Goal: Task Accomplishment & Management: Manage account settings

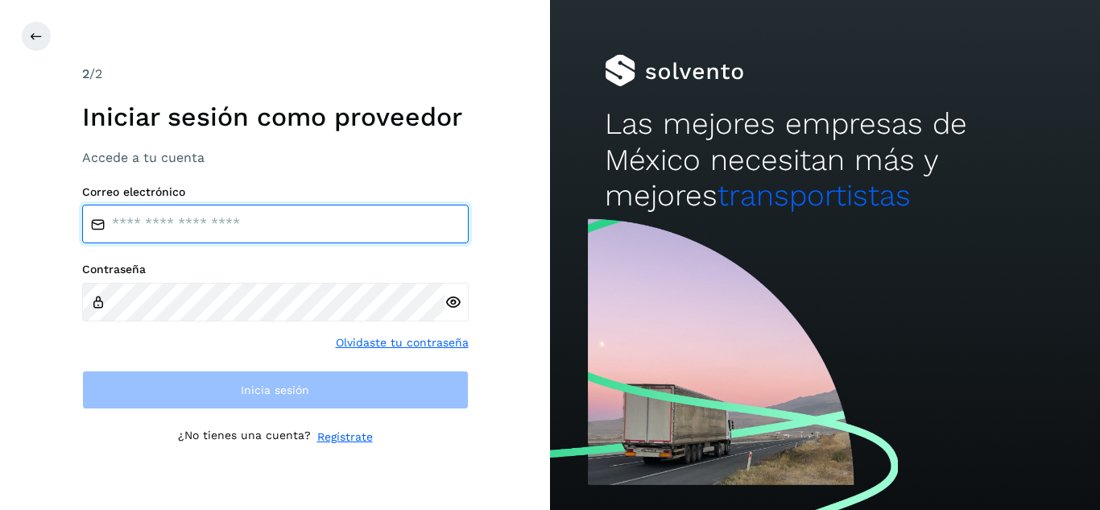
click at [312, 237] on input "email" at bounding box center [275, 224] width 386 height 39
type input "**********"
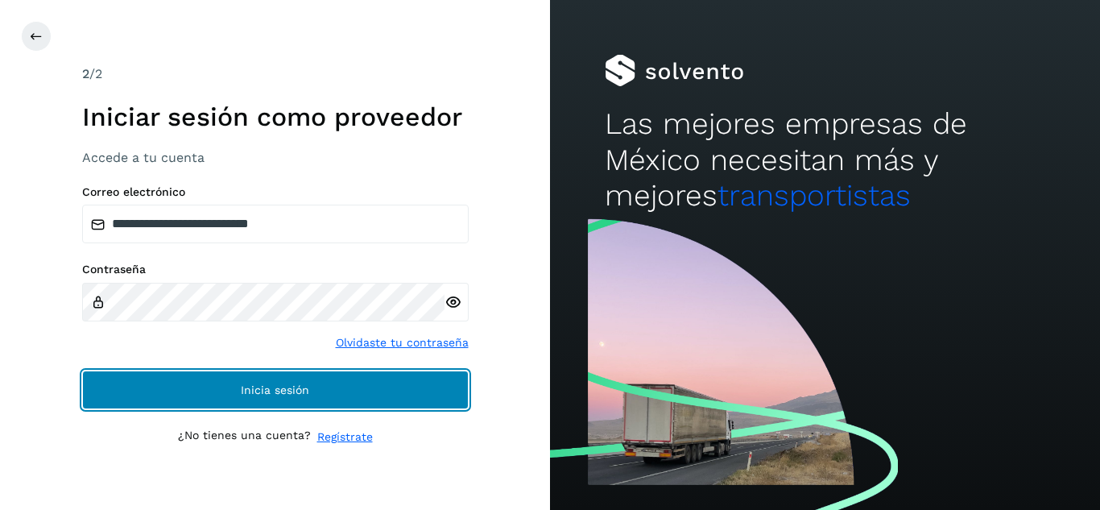
click at [183, 404] on button "Inicia sesión" at bounding box center [275, 389] width 386 height 39
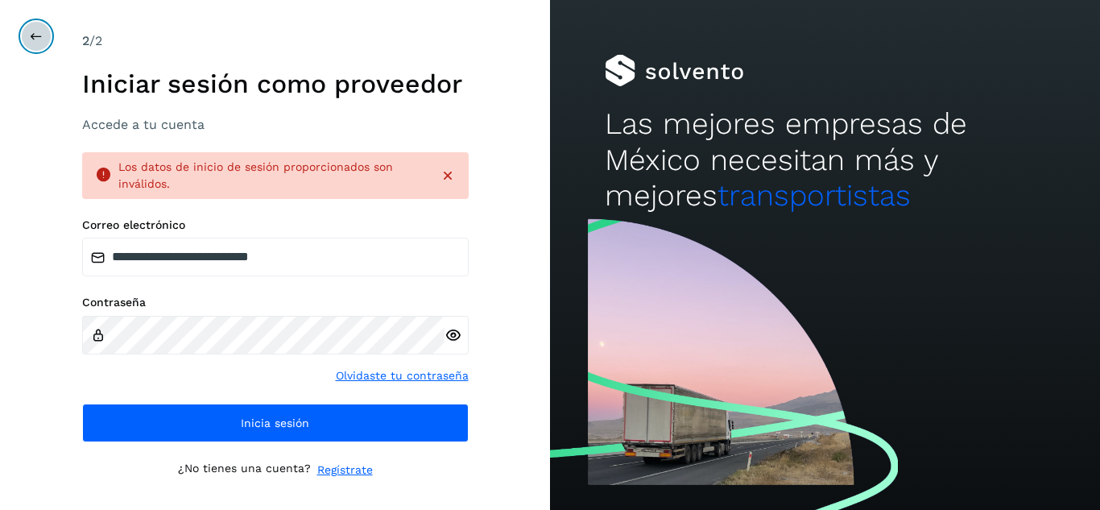
click at [40, 38] on icon at bounding box center [36, 36] width 13 height 13
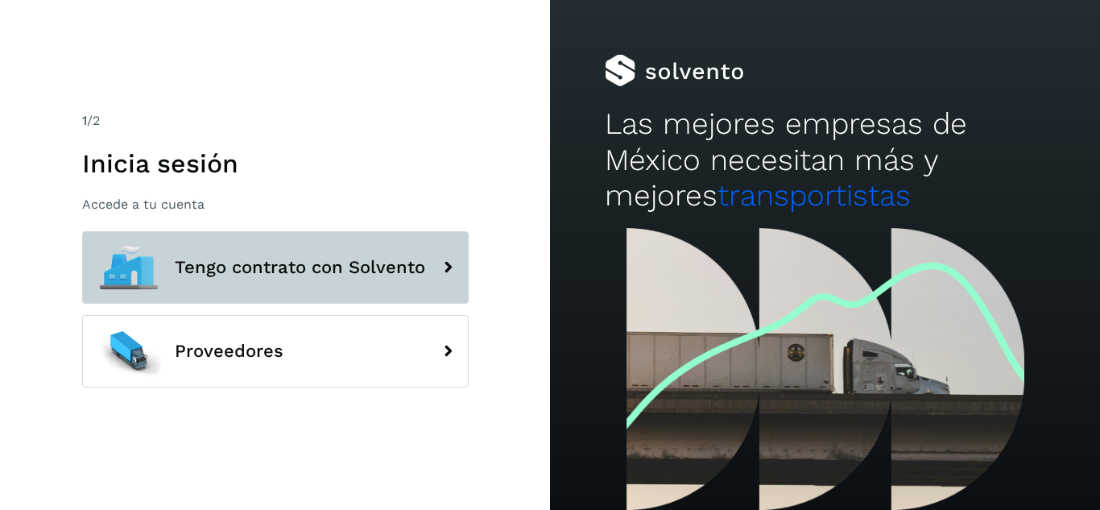
click at [366, 268] on span "Tengo contrato con Solvento" at bounding box center [300, 267] width 250 height 19
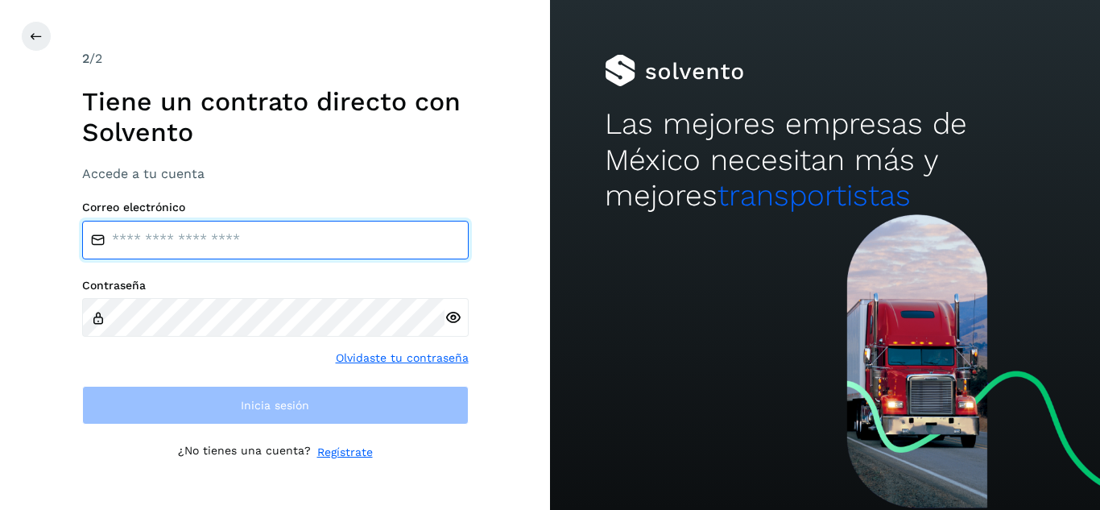
type input "**********"
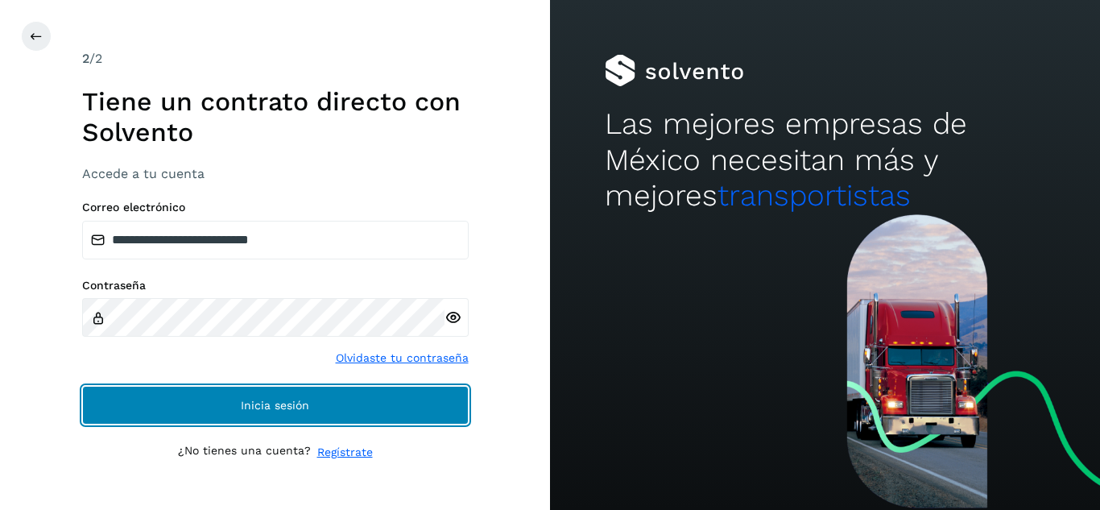
click at [273, 387] on button "Inicia sesión" at bounding box center [275, 405] width 386 height 39
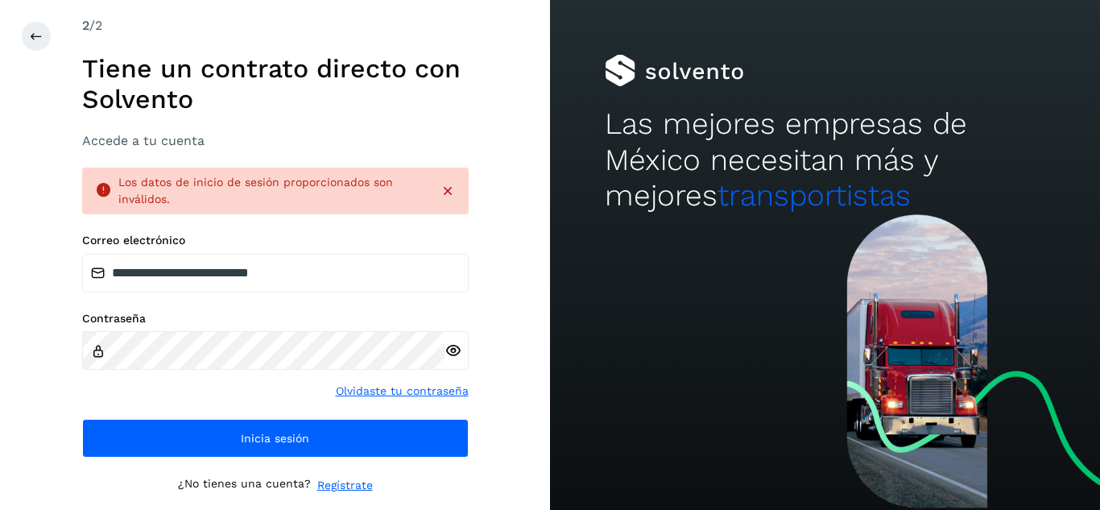
click at [455, 349] on icon at bounding box center [452, 350] width 17 height 17
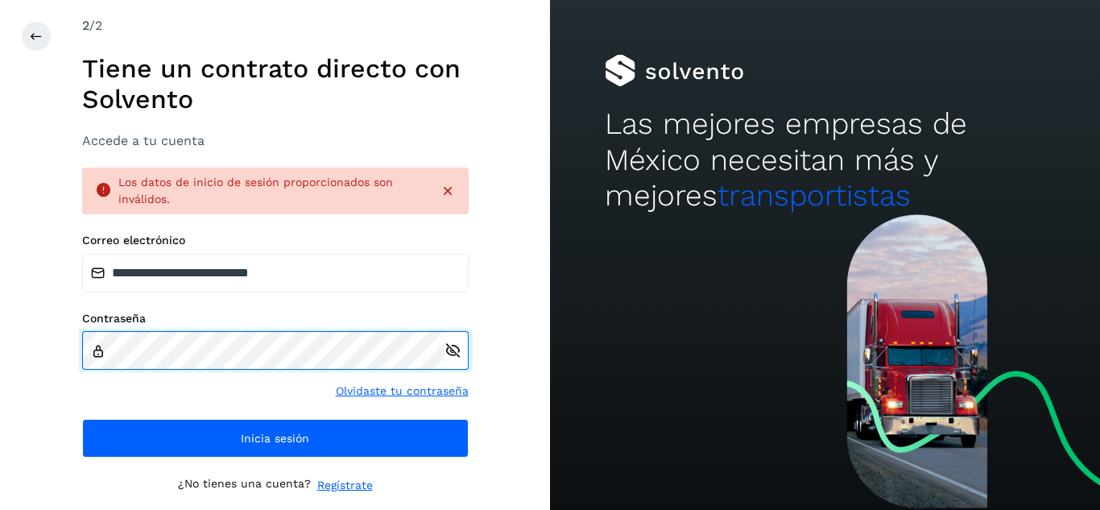
click at [9, 352] on div "**********" at bounding box center [275, 255] width 550 height 510
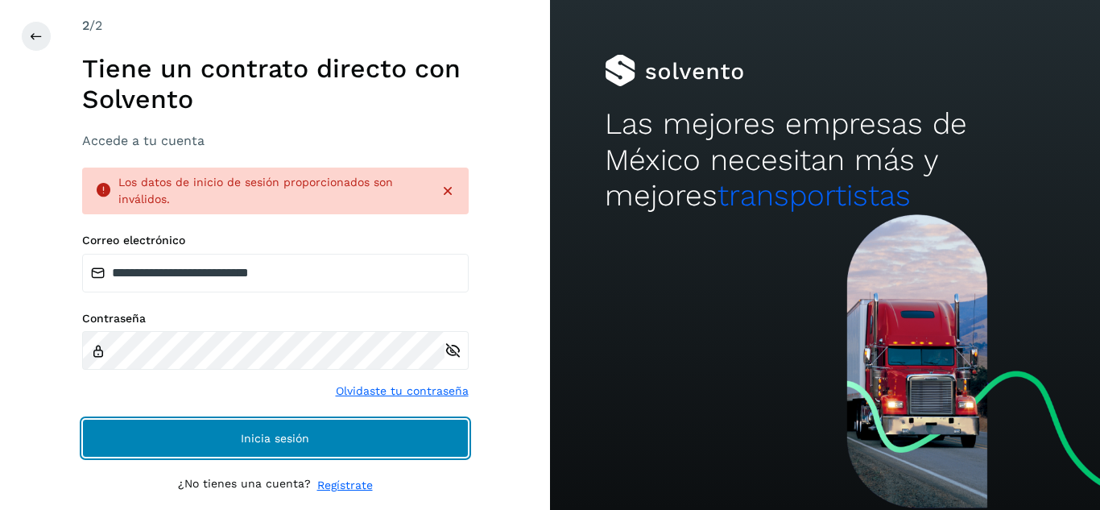
click at [152, 438] on button "Inicia sesión" at bounding box center [275, 438] width 386 height 39
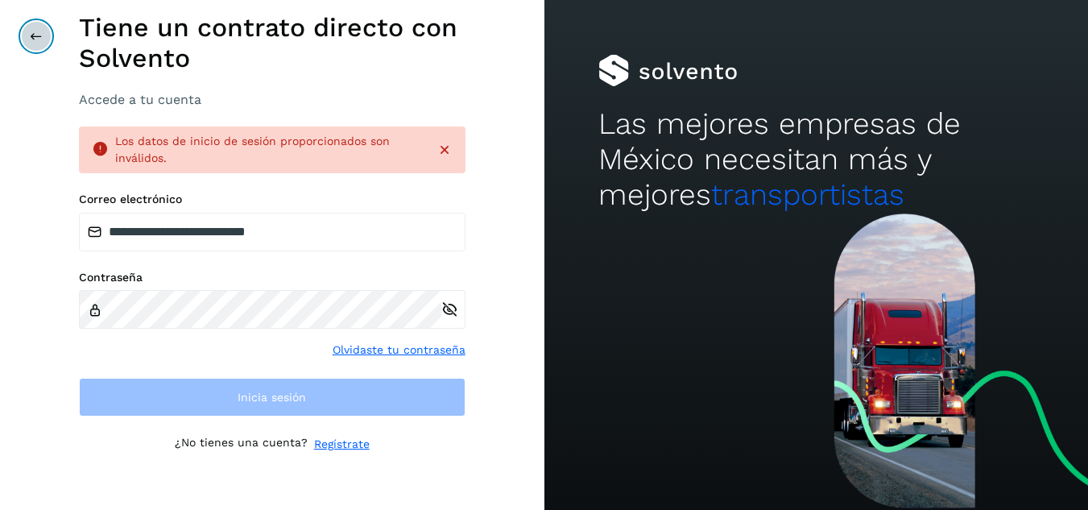
click at [34, 38] on icon at bounding box center [36, 36] width 13 height 13
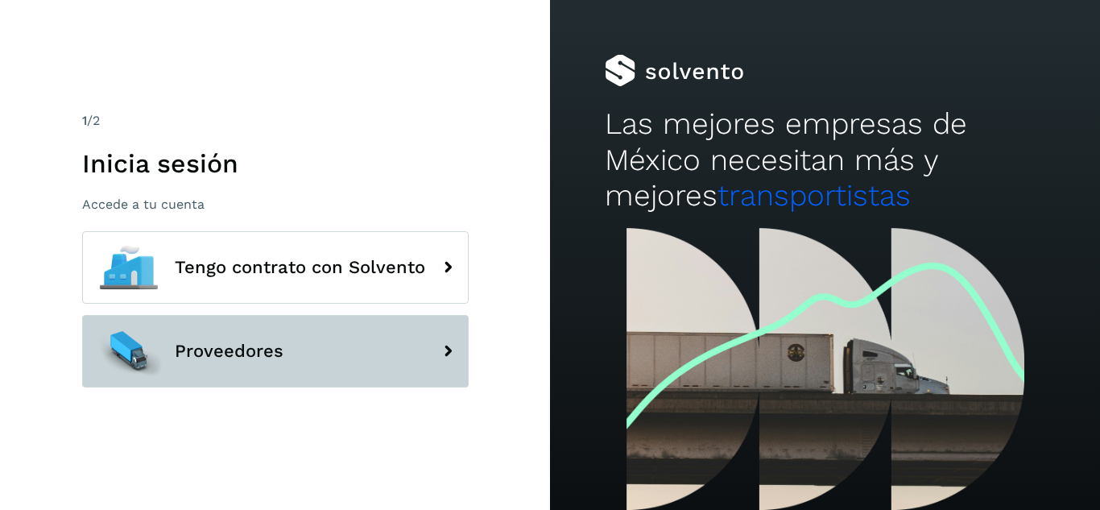
click at [266, 336] on button "Proveedores" at bounding box center [275, 351] width 386 height 72
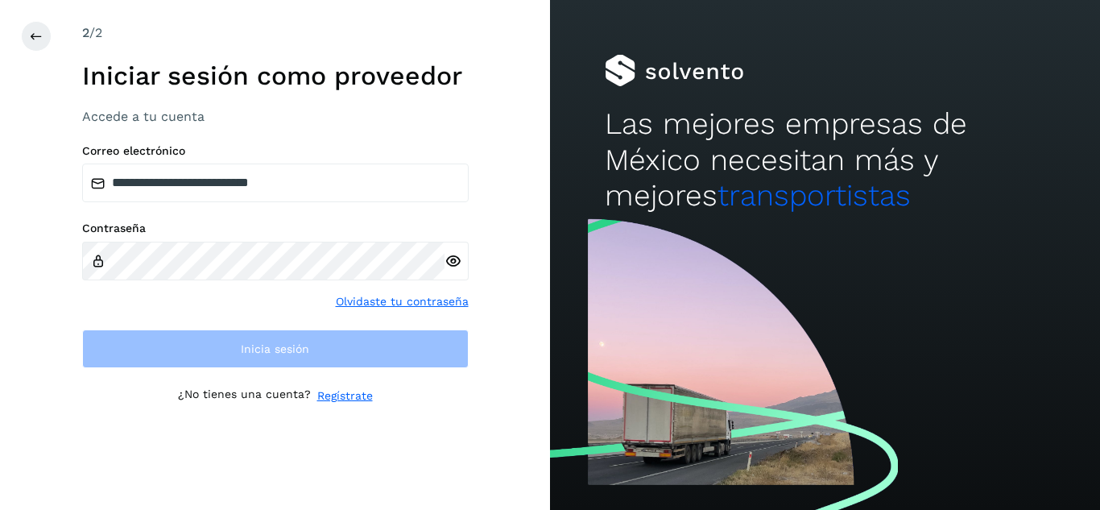
click at [457, 257] on icon at bounding box center [452, 261] width 17 height 17
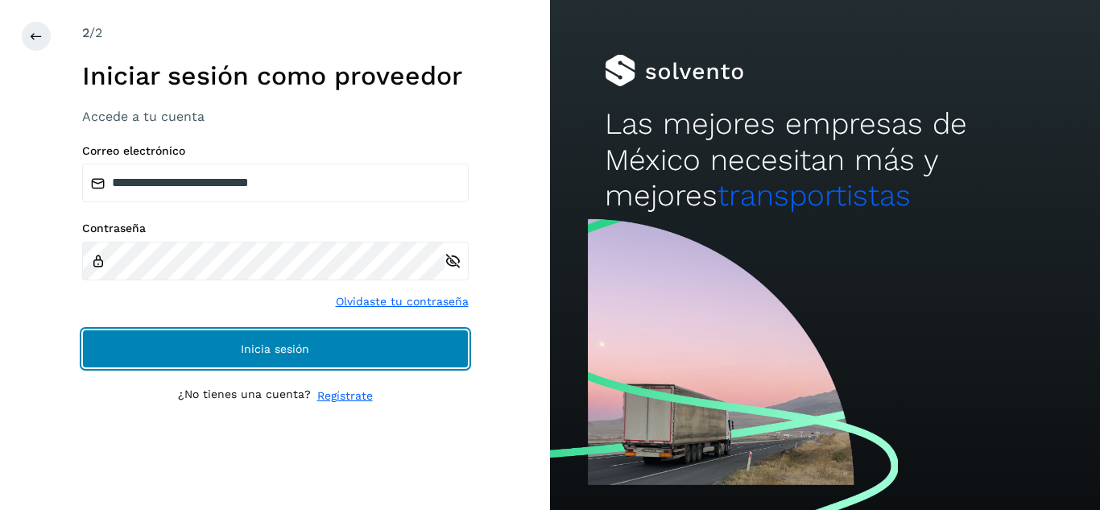
click at [226, 347] on button "Inicia sesión" at bounding box center [275, 348] width 386 height 39
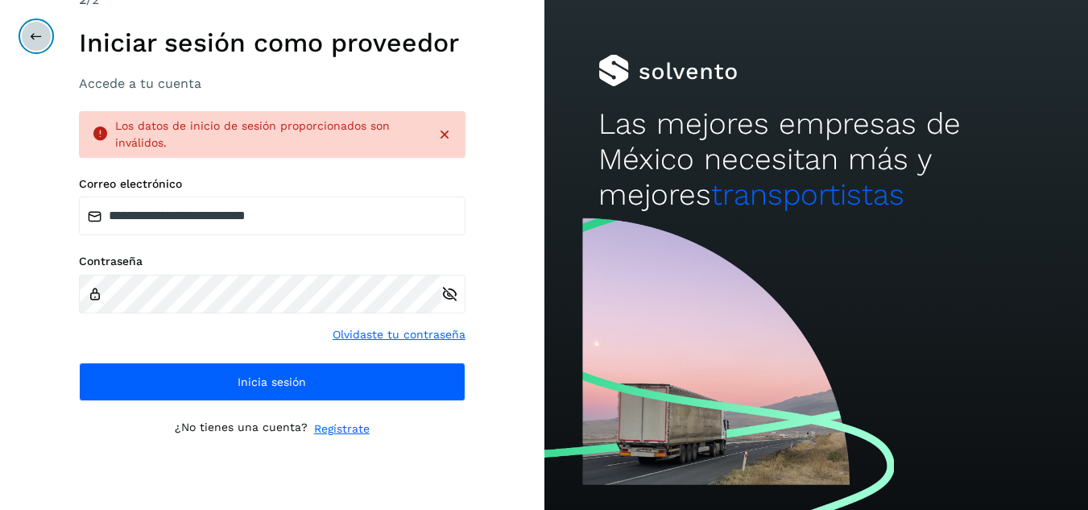
click at [42, 34] on icon at bounding box center [36, 36] width 13 height 13
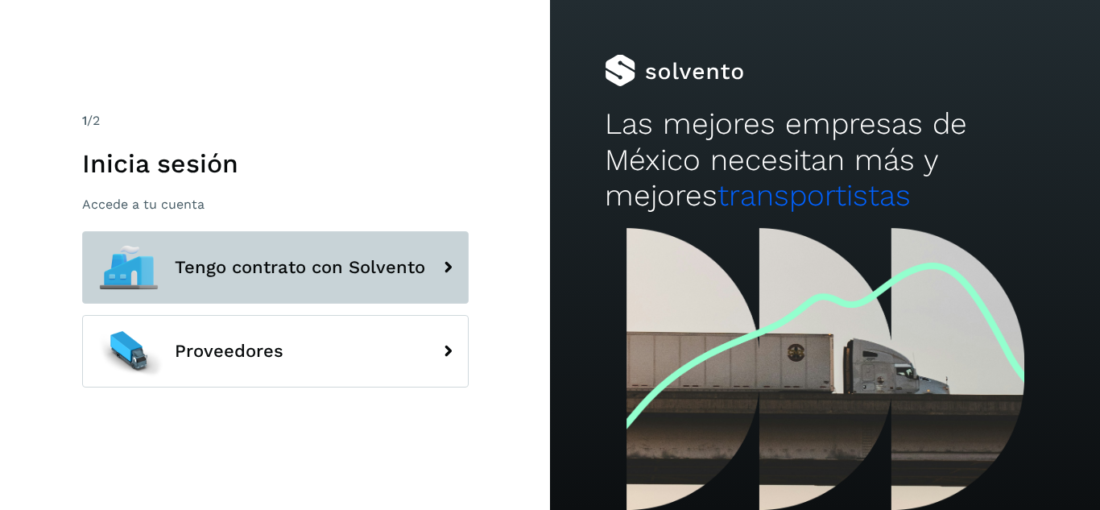
click at [270, 271] on span "Tengo contrato con Solvento" at bounding box center [300, 267] width 250 height 19
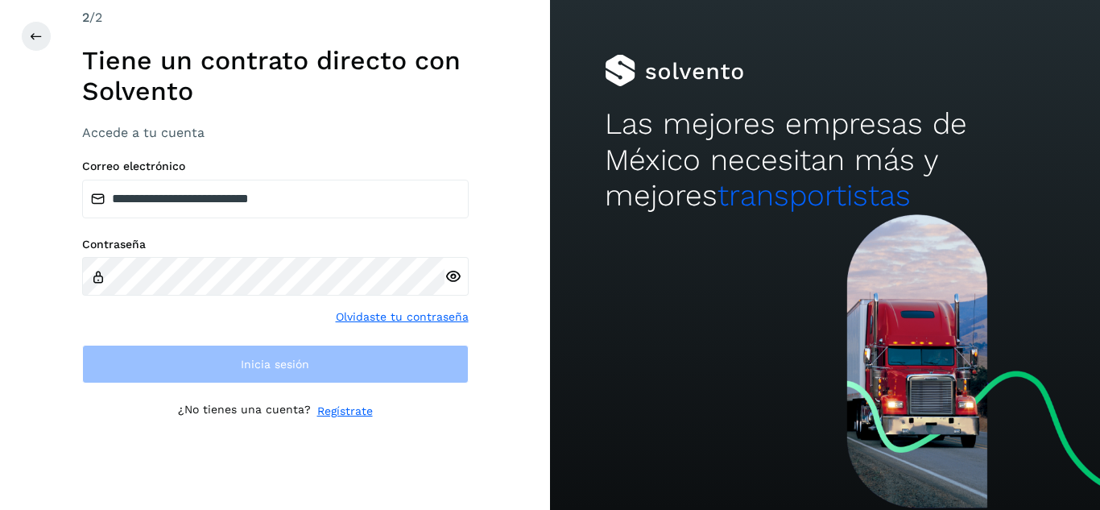
click at [457, 283] on icon at bounding box center [452, 276] width 17 height 17
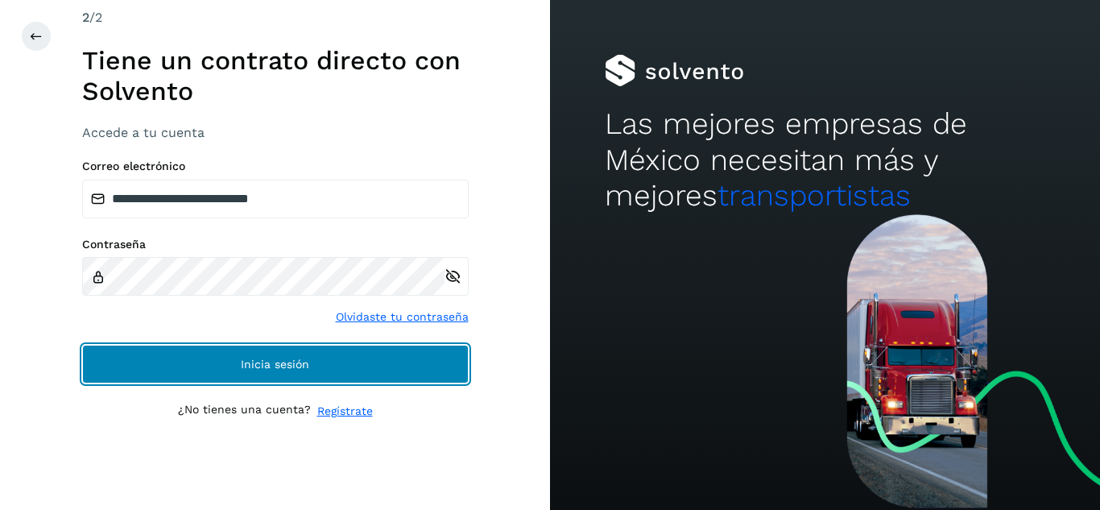
click at [205, 375] on button "Inicia sesión" at bounding box center [275, 364] width 386 height 39
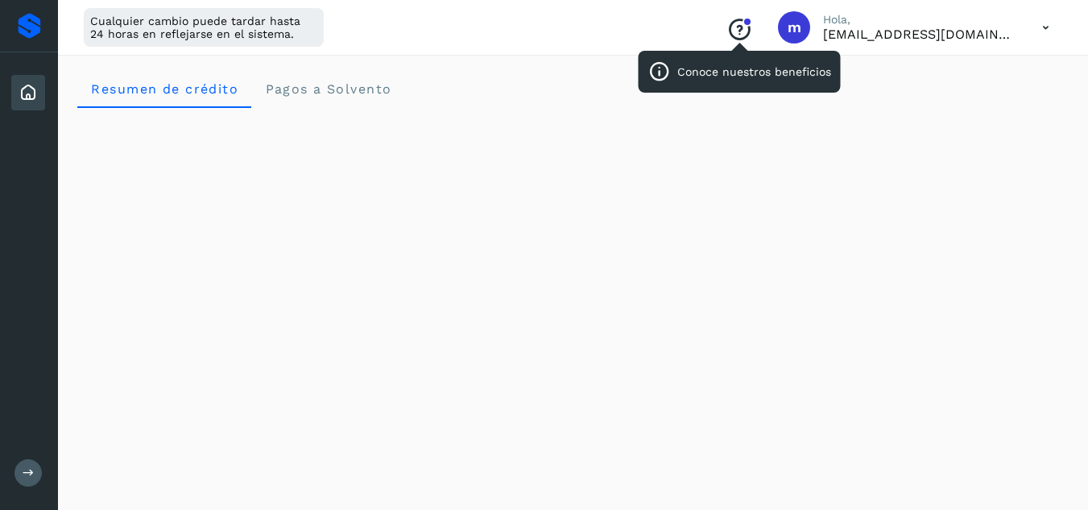
click at [741, 23] on icon "Conoce nuestros beneficios" at bounding box center [739, 30] width 26 height 26
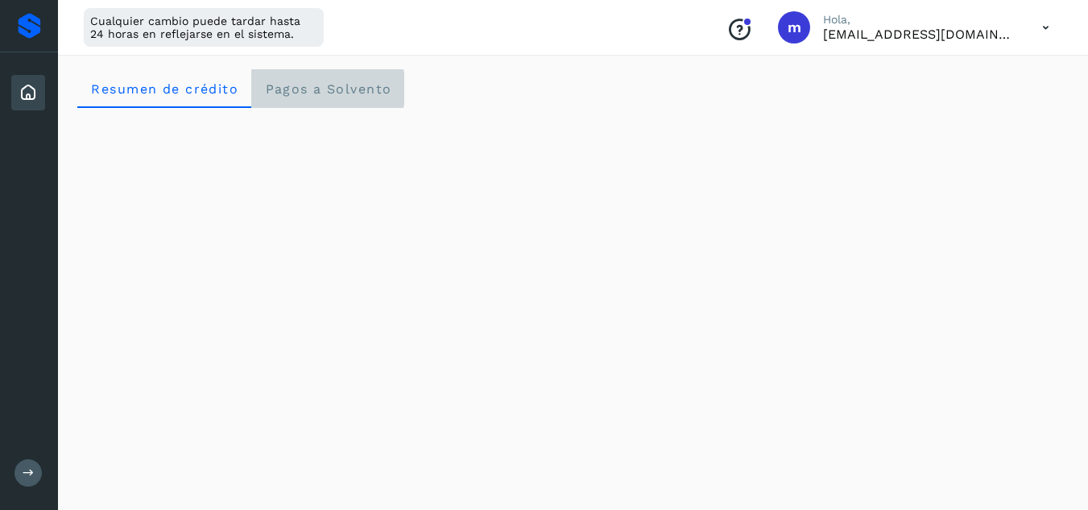
click at [324, 90] on span "Pagos a Solvento" at bounding box center [327, 88] width 127 height 15
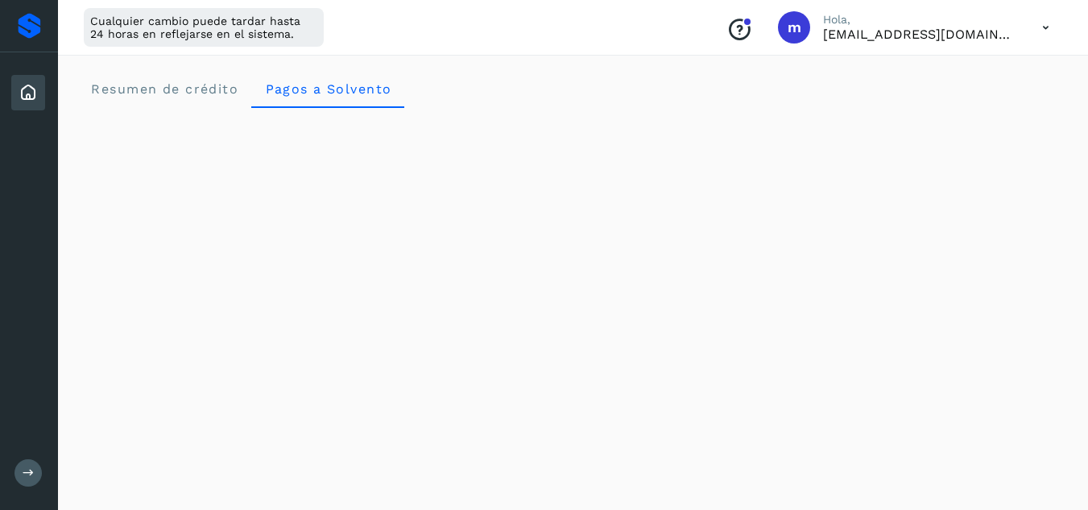
click at [1047, 24] on icon at bounding box center [1045, 27] width 33 height 33
click at [988, 72] on div "Documentación" at bounding box center [966, 72] width 192 height 31
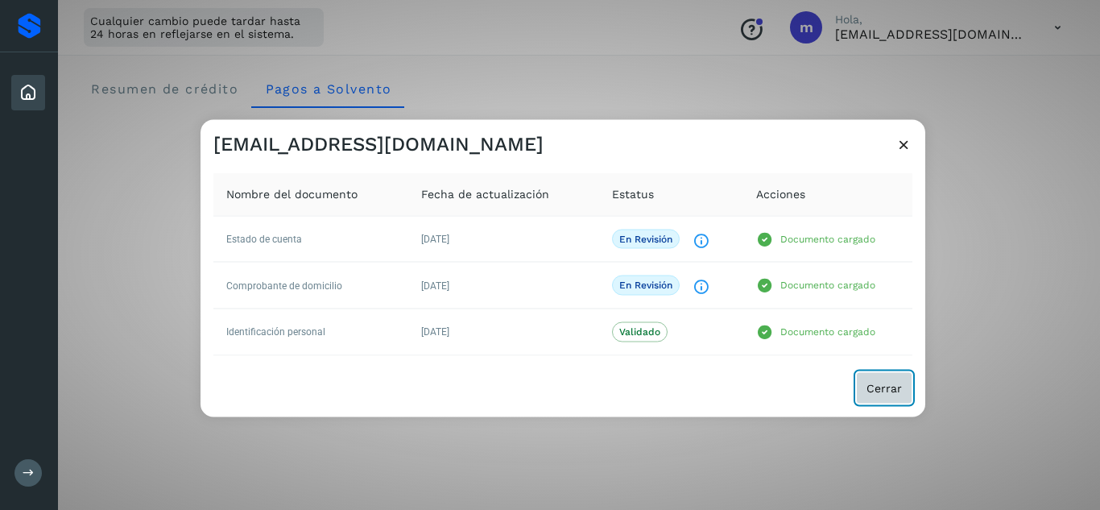
click at [889, 375] on button "Cerrar" at bounding box center [884, 387] width 56 height 32
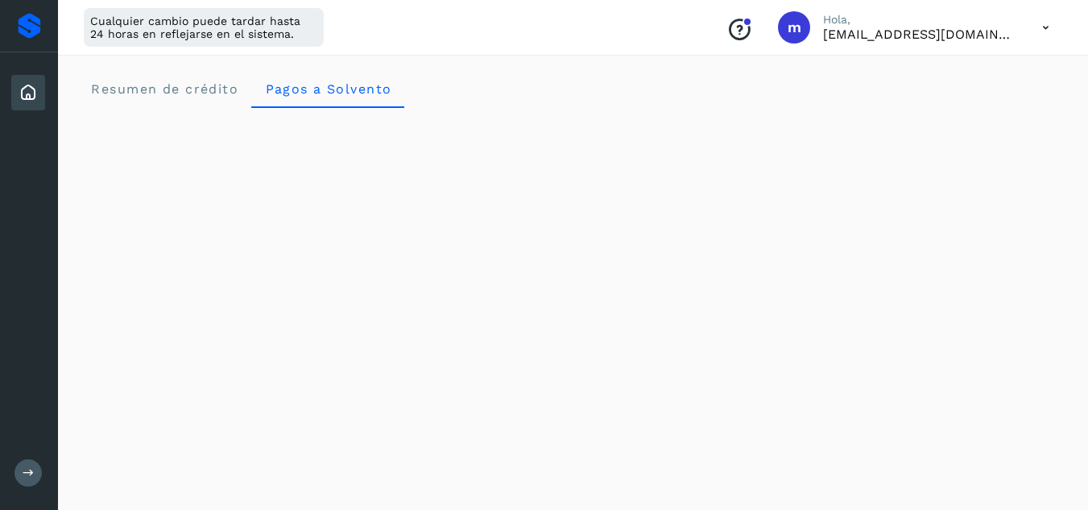
click at [739, 29] on icon "Conoce nuestros beneficios" at bounding box center [739, 30] width 26 height 26
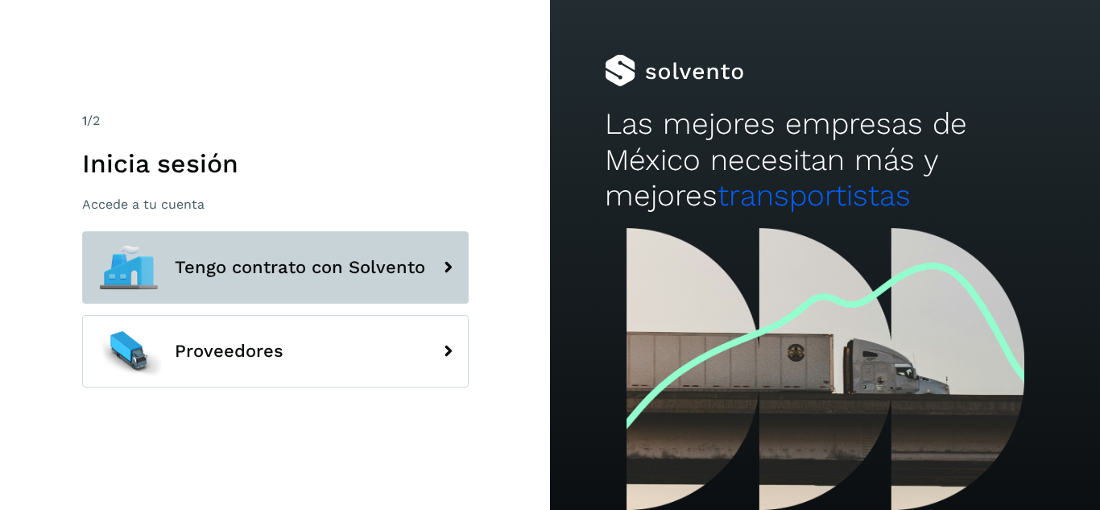
click at [277, 271] on span "Tengo contrato con Solvento" at bounding box center [300, 267] width 250 height 19
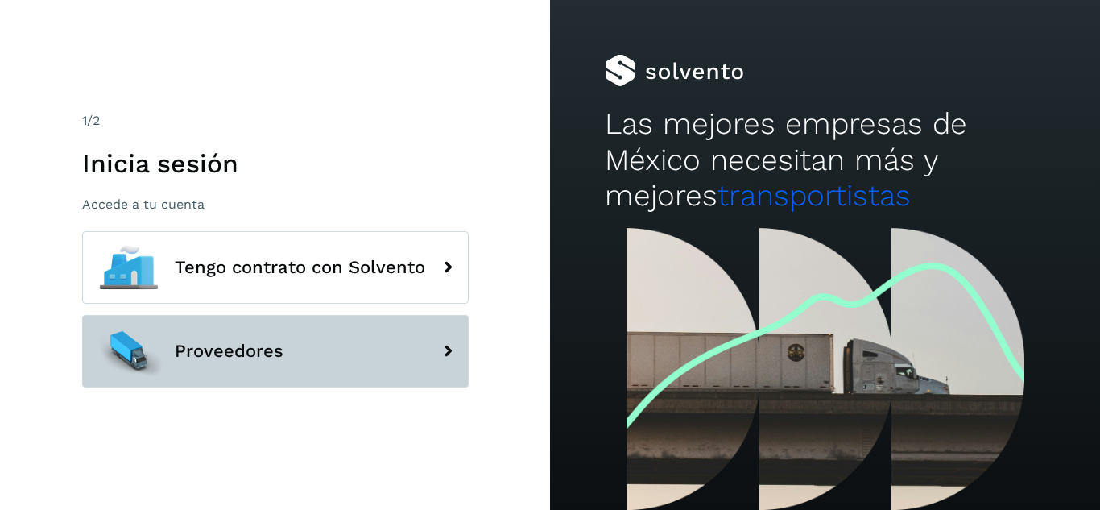
click at [267, 344] on span "Proveedores" at bounding box center [229, 350] width 109 height 19
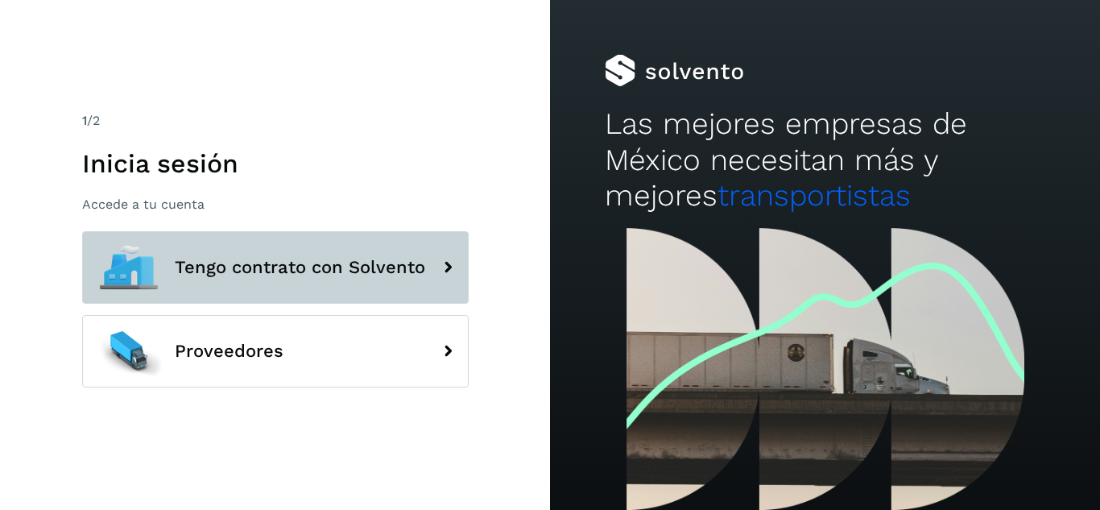
click at [273, 237] on button "Tengo contrato con Solvento" at bounding box center [275, 267] width 386 height 72
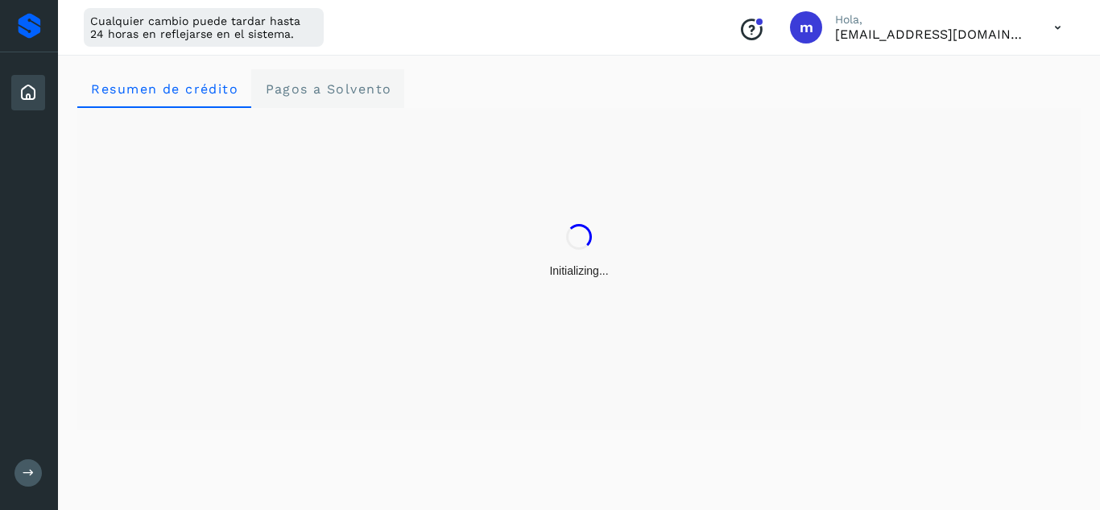
click at [304, 90] on span "Pagos a Solvento" at bounding box center [327, 88] width 127 height 15
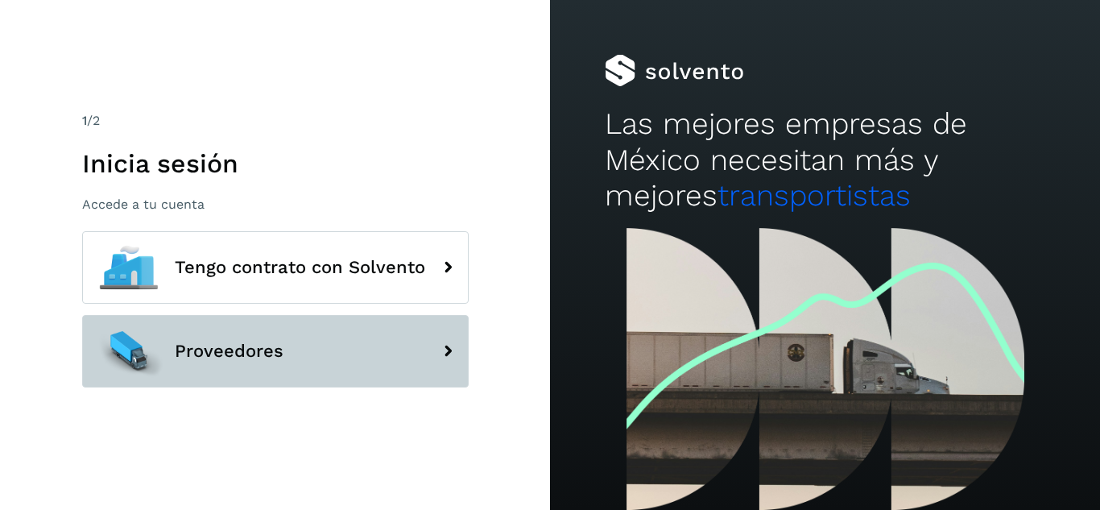
click at [282, 326] on button "Proveedores" at bounding box center [275, 351] width 386 height 72
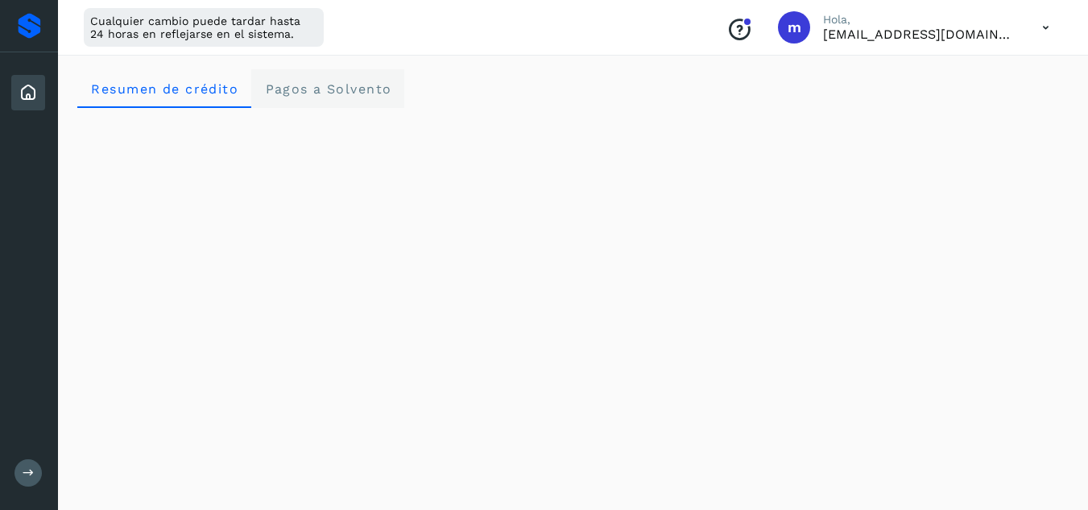
click at [303, 95] on span "Pagos a Solvento" at bounding box center [327, 88] width 127 height 15
click at [337, 80] on Solvento "Pagos a Solvento" at bounding box center [327, 88] width 153 height 39
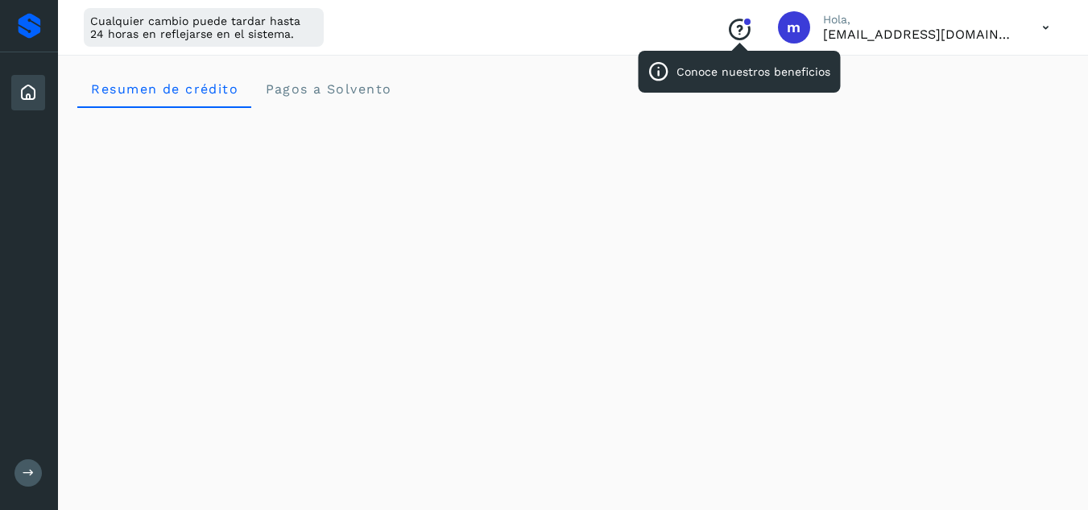
click at [744, 29] on icon "Conoce nuestros beneficios" at bounding box center [739, 30] width 26 height 26
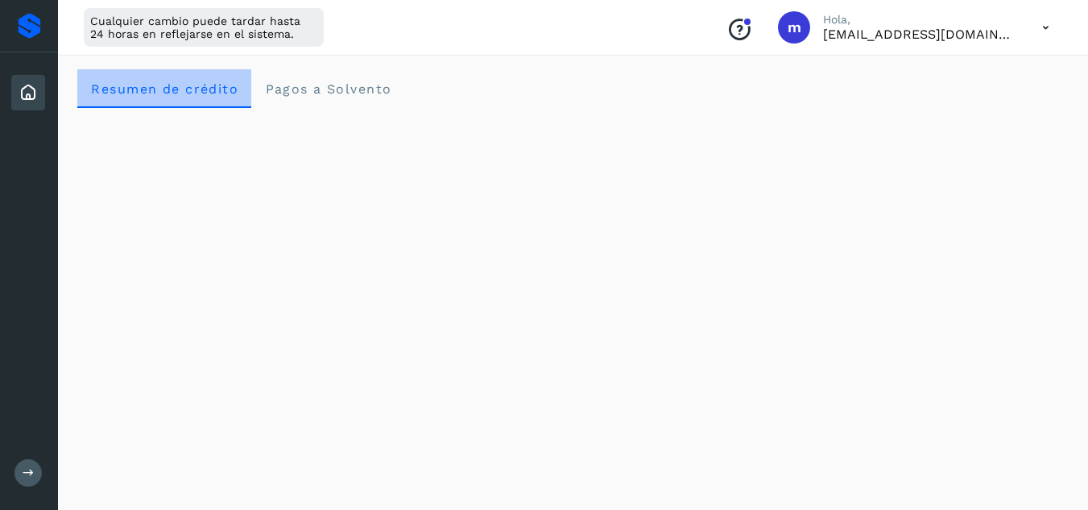
click at [214, 97] on crédito "Resumen de crédito" at bounding box center [164, 88] width 174 height 39
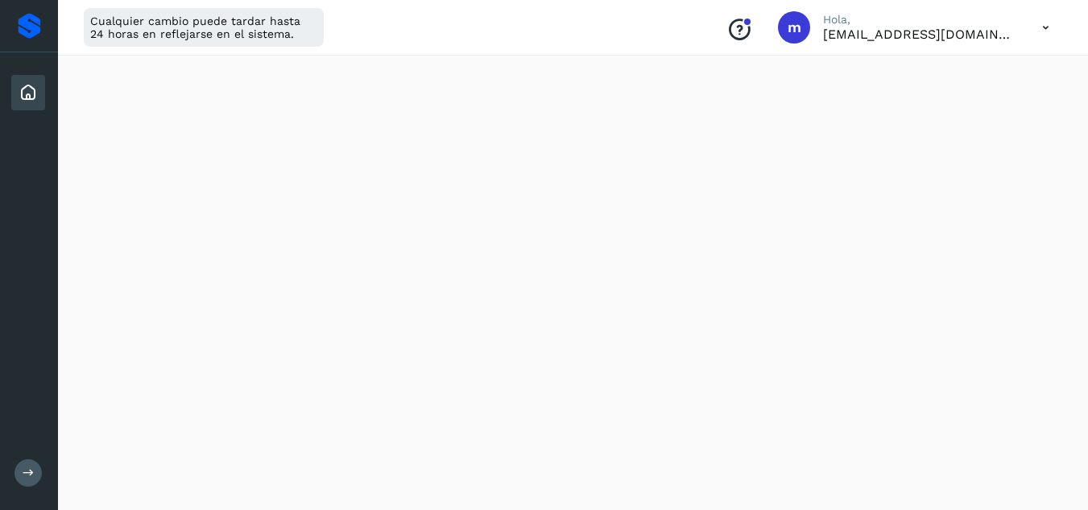
scroll to position [93, 0]
click at [744, 25] on div at bounding box center [747, 22] width 10 height 10
